Goal: Task Accomplishment & Management: Manage account settings

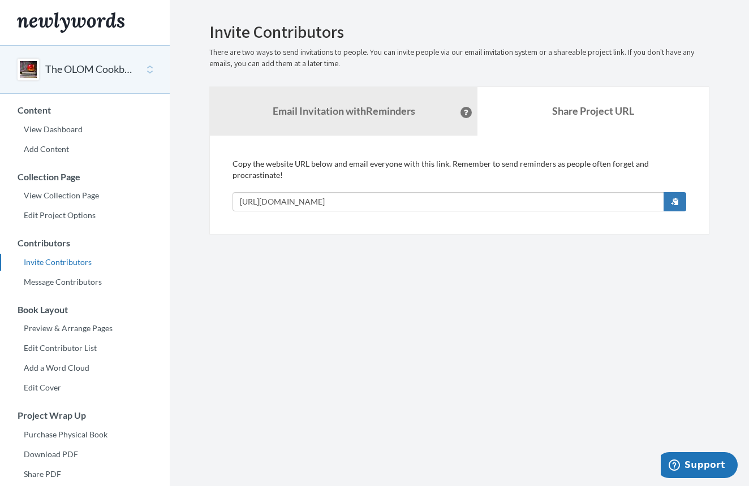
click at [420, 204] on input "[URL][DOMAIN_NAME]" at bounding box center [448, 201] width 432 height 19
click at [437, 199] on input "[URL][DOMAIN_NAME]" at bounding box center [448, 201] width 432 height 19
click at [439, 197] on input "[URL][DOMAIN_NAME]" at bounding box center [448, 201] width 432 height 19
click at [428, 197] on input "[URL][DOMAIN_NAME]" at bounding box center [448, 201] width 432 height 19
click at [357, 108] on strong "Email Invitation with Reminders" at bounding box center [344, 111] width 143 height 12
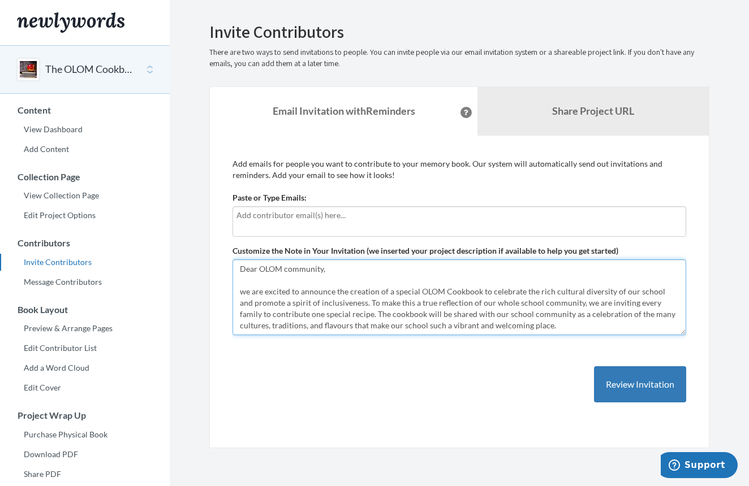
drag, startPoint x: 550, startPoint y: 329, endPoint x: 225, endPoint y: 251, distance: 334.9
click at [225, 251] on div "Add emails for people you want to contribute to your memory book. Our system wi…" at bounding box center [459, 292] width 500 height 313
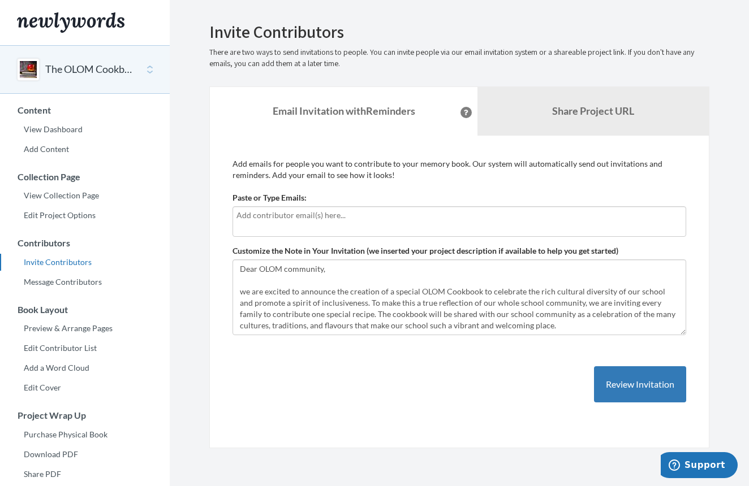
click at [295, 398] on div "Add emails for people you want to contribute to your memory book. Our system wi…" at bounding box center [459, 292] width 454 height 268
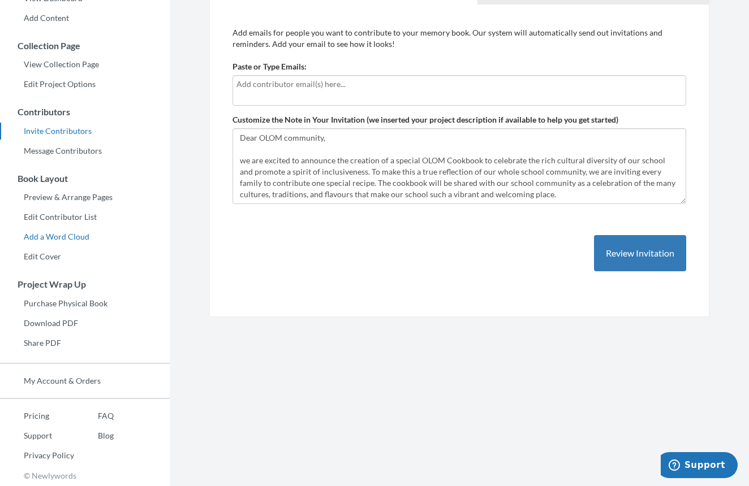
scroll to position [131, 0]
click at [54, 255] on link "Edit Cover" at bounding box center [85, 257] width 170 height 17
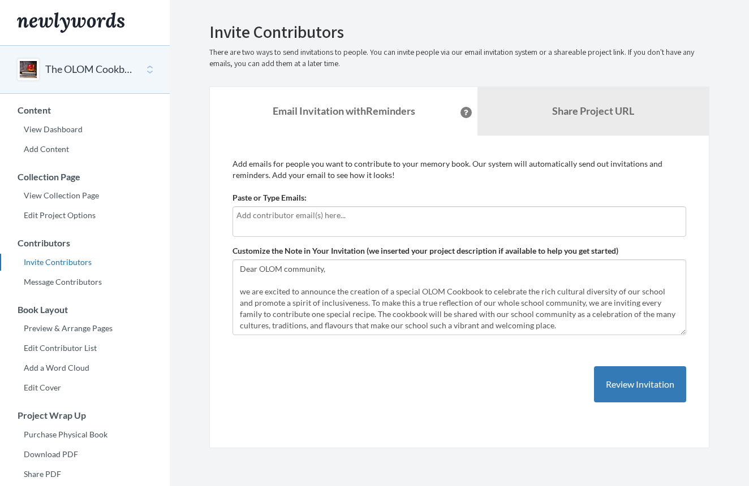
click at [295, 217] on input "text" at bounding box center [459, 215] width 446 height 12
click at [290, 357] on div "Add emails for people you want to contribute to your memory book. Our system wi…" at bounding box center [459, 292] width 454 height 268
click at [546, 115] on link "Share Project URL" at bounding box center [592, 111] width 231 height 49
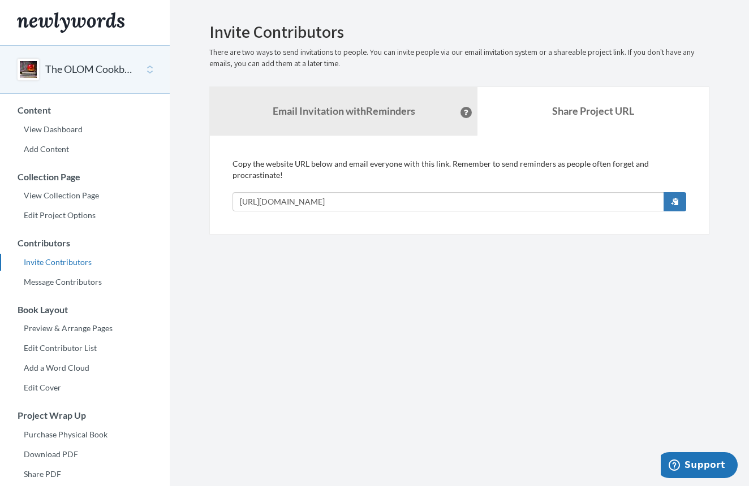
click at [512, 222] on div "Add emails for people you want to contribute to your memory book. Our system wi…" at bounding box center [459, 185] width 500 height 99
click at [464, 113] on icon at bounding box center [466, 113] width 5 height 6
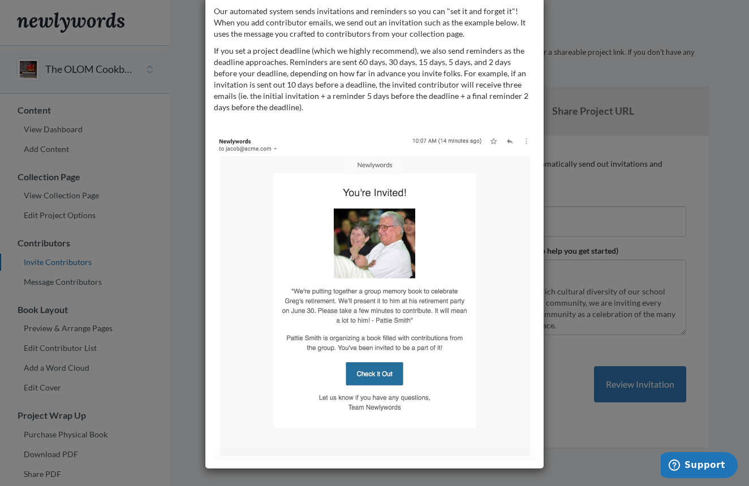
scroll to position [20, 0]
click at [677, 26] on div "Our automated system sends invitations and reminders so you can "set it and for…" at bounding box center [374, 243] width 749 height 486
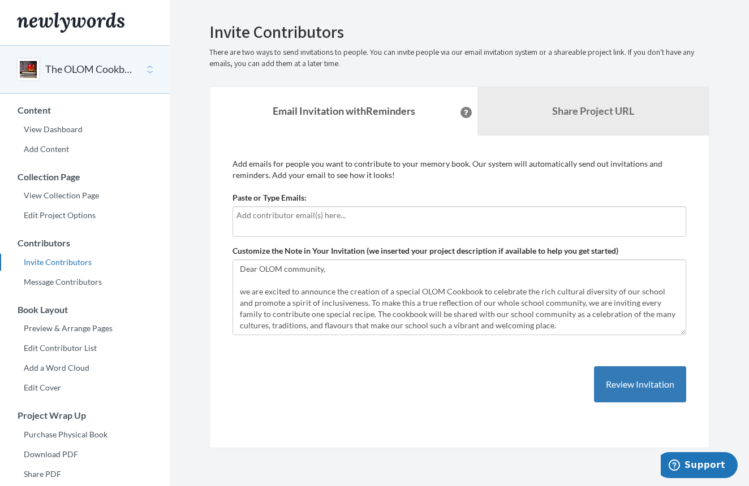
scroll to position [0, 0]
click at [356, 122] on link "Email Invitation with Reminders" at bounding box center [344, 111] width 268 height 49
click at [367, 106] on strong "Email Invitation with Reminders" at bounding box center [344, 111] width 143 height 12
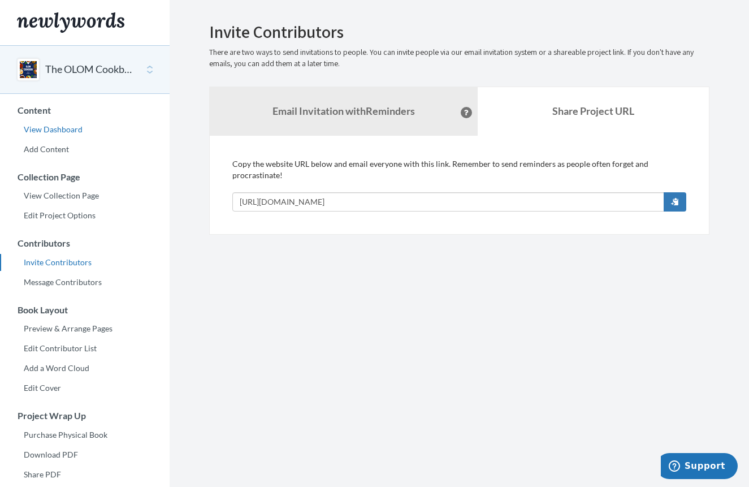
click at [63, 129] on link "View Dashboard" at bounding box center [85, 129] width 170 height 17
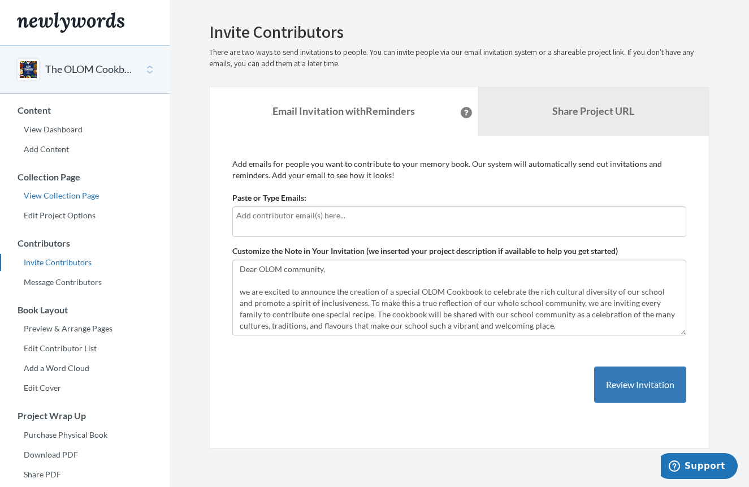
click at [81, 192] on link "View Collection Page" at bounding box center [85, 195] width 170 height 17
